Goal: Information Seeking & Learning: Learn about a topic

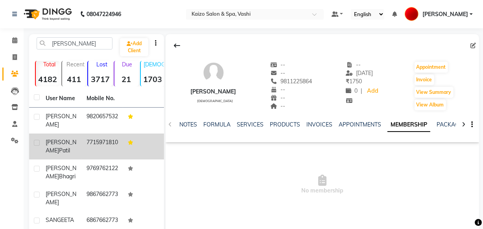
type input "[PERSON_NAME]"
click at [104, 143] on td "7715971810" at bounding box center [102, 147] width 41 height 26
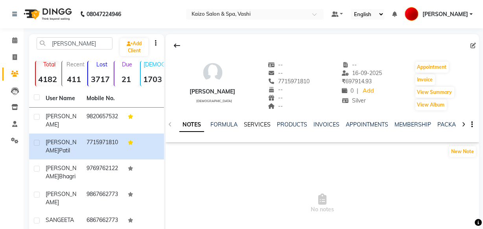
click at [253, 124] on link "SERVICES" at bounding box center [257, 124] width 27 height 7
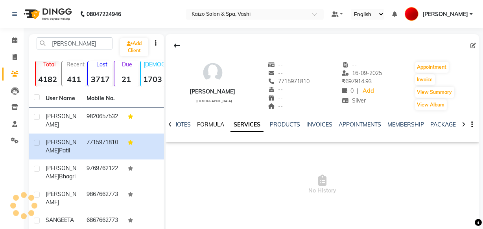
click at [205, 125] on link "FORMULA" at bounding box center [210, 124] width 27 height 7
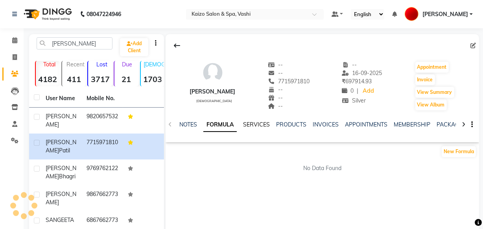
click at [249, 125] on link "SERVICES" at bounding box center [256, 124] width 27 height 7
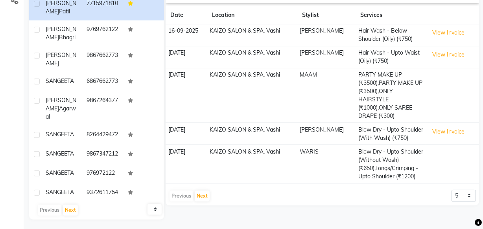
scroll to position [142, 0]
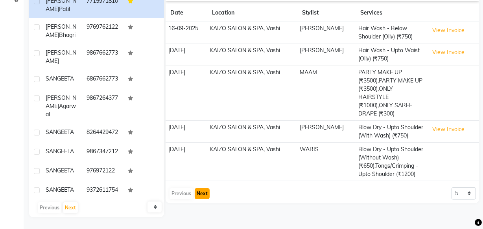
click at [197, 188] on button "Next" at bounding box center [202, 193] width 15 height 11
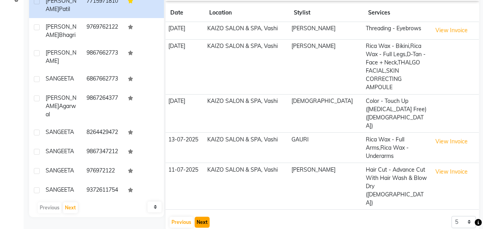
click at [195, 217] on button "Next" at bounding box center [202, 222] width 15 height 11
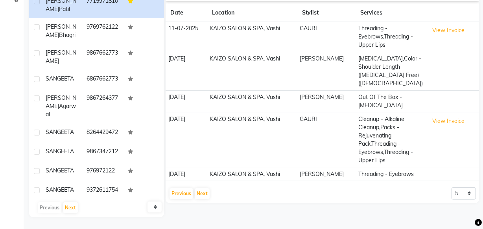
click at [208, 188] on div "Previous Next" at bounding box center [190, 194] width 42 height 13
click at [207, 188] on button "Next" at bounding box center [202, 193] width 15 height 11
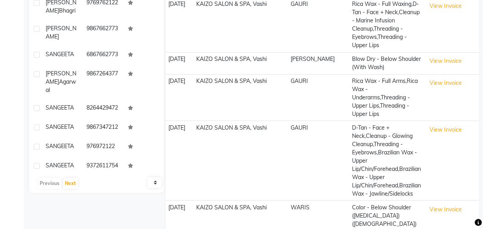
scroll to position [193, 0]
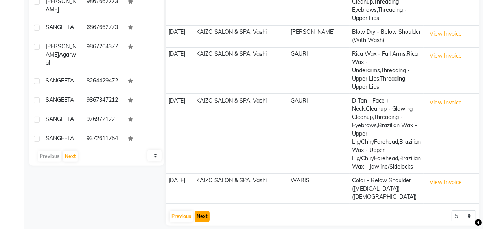
click at [196, 211] on button "Next" at bounding box center [202, 216] width 15 height 11
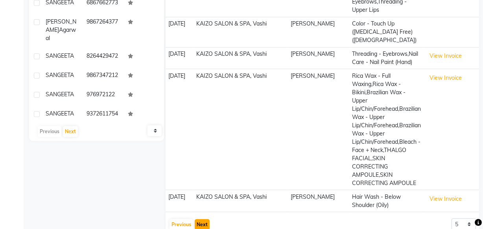
click at [196, 219] on button "Next" at bounding box center [202, 224] width 15 height 11
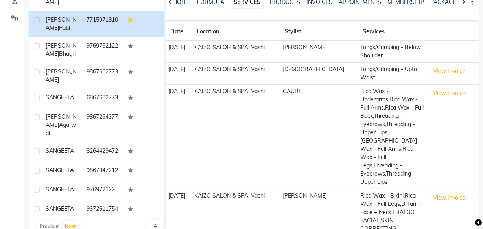
scroll to position [160, 0]
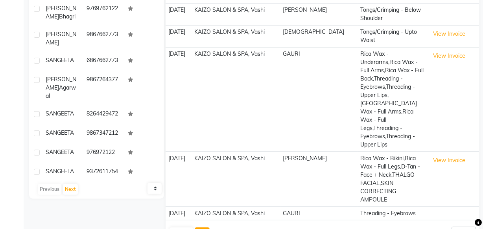
click at [201, 228] on button "Next" at bounding box center [202, 233] width 15 height 11
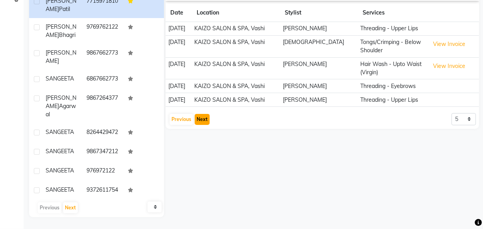
click at [200, 121] on button "Next" at bounding box center [202, 119] width 15 height 11
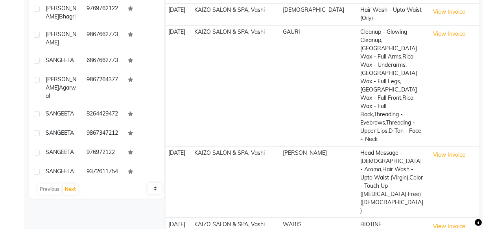
scroll to position [172, 0]
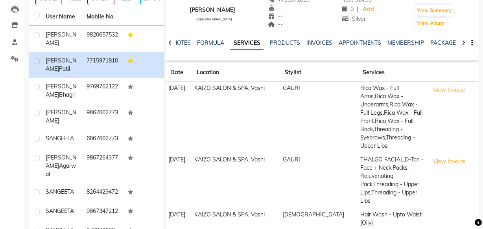
scroll to position [160, 0]
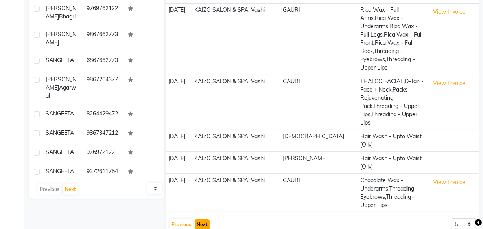
click at [201, 219] on button "Next" at bounding box center [202, 224] width 15 height 11
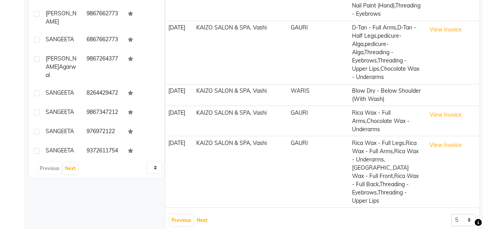
scroll to position [193, 0]
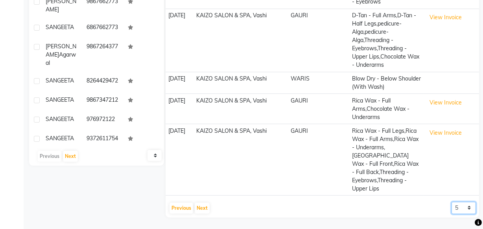
click at [460, 208] on select "5 10 50 100 500" at bounding box center [464, 208] width 24 height 12
click at [465, 207] on select "5 10 50 100 500" at bounding box center [464, 208] width 24 height 12
select select "10"
click at [452, 202] on select "5 10 50 100 500" at bounding box center [464, 208] width 24 height 12
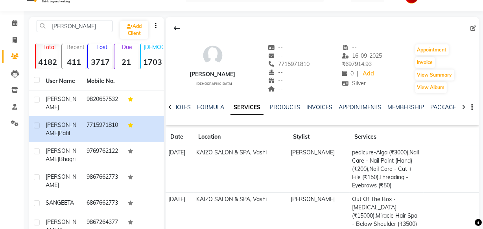
scroll to position [0, 0]
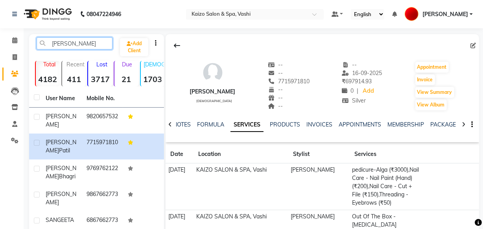
click at [94, 41] on input "[PERSON_NAME]" at bounding box center [75, 43] width 76 height 12
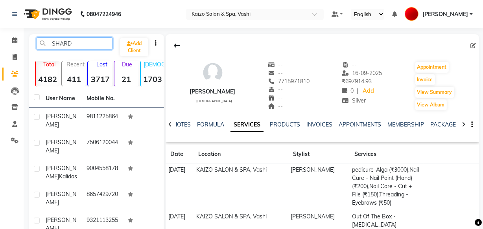
type input "SHARD"
